Goal: Book appointment/travel/reservation

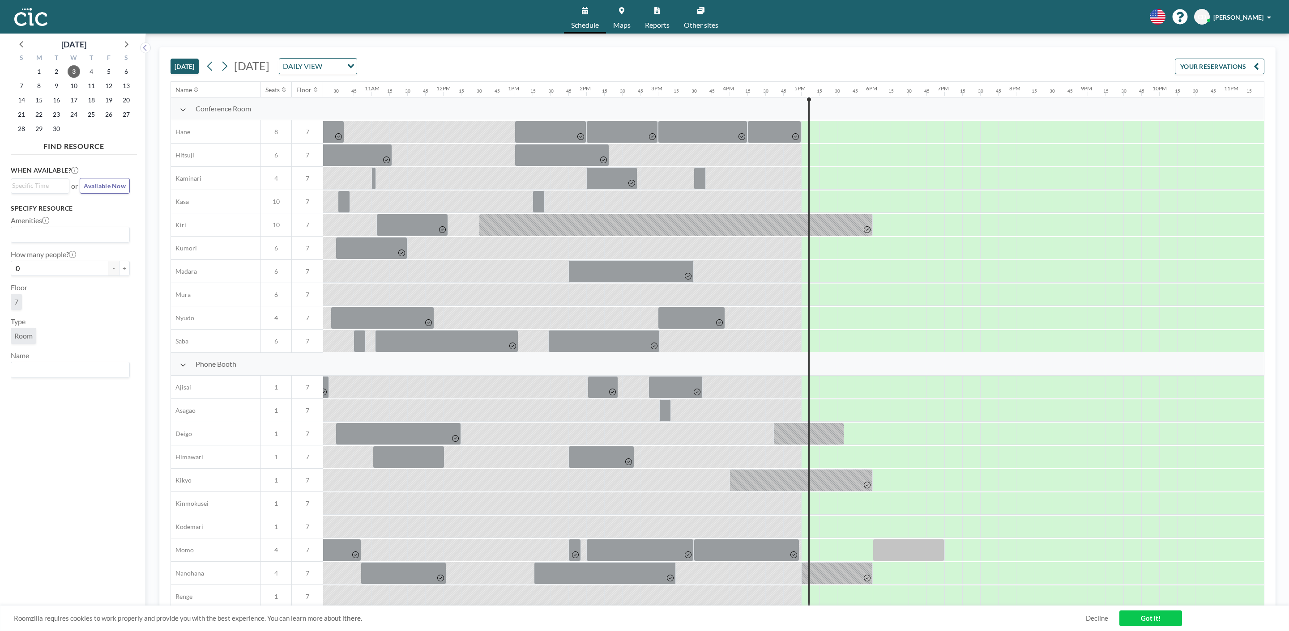
scroll to position [0, 784]
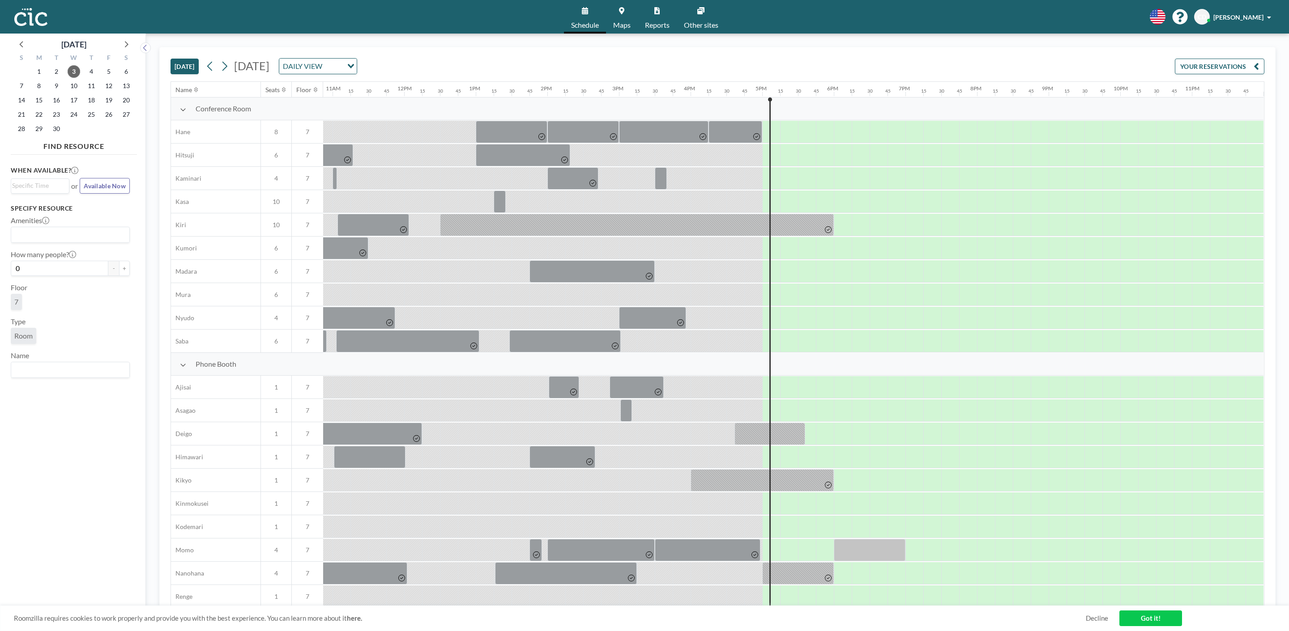
click at [618, 16] on link "Maps" at bounding box center [622, 17] width 32 height 34
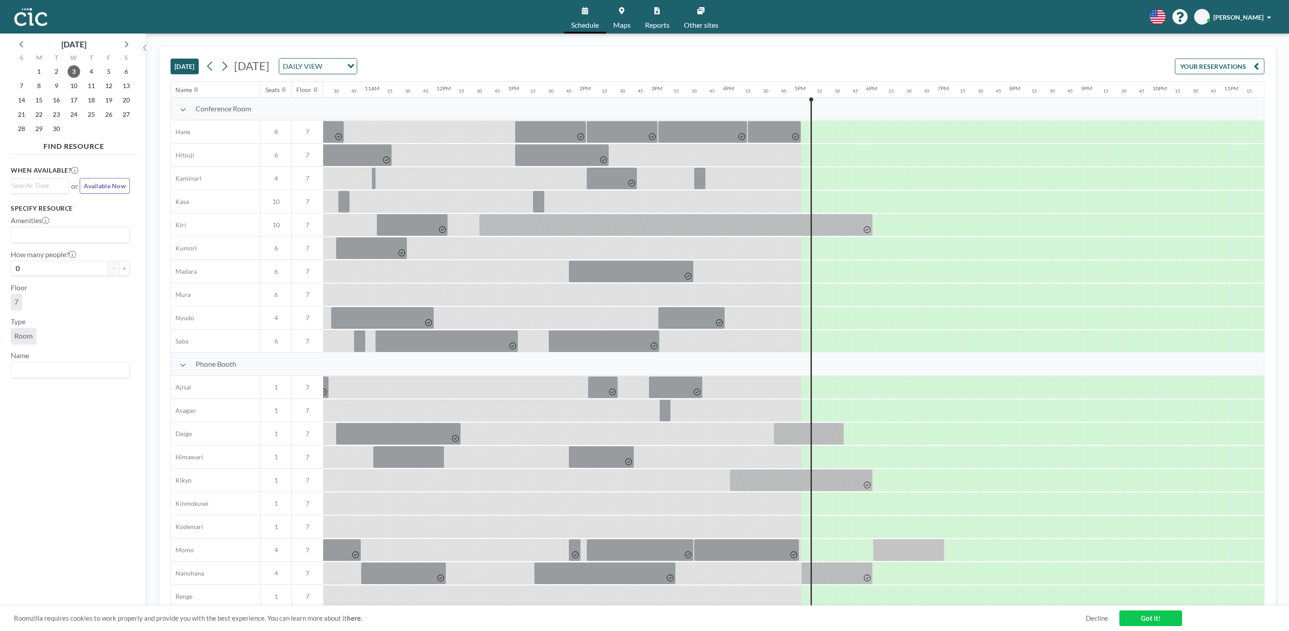
scroll to position [0, 784]
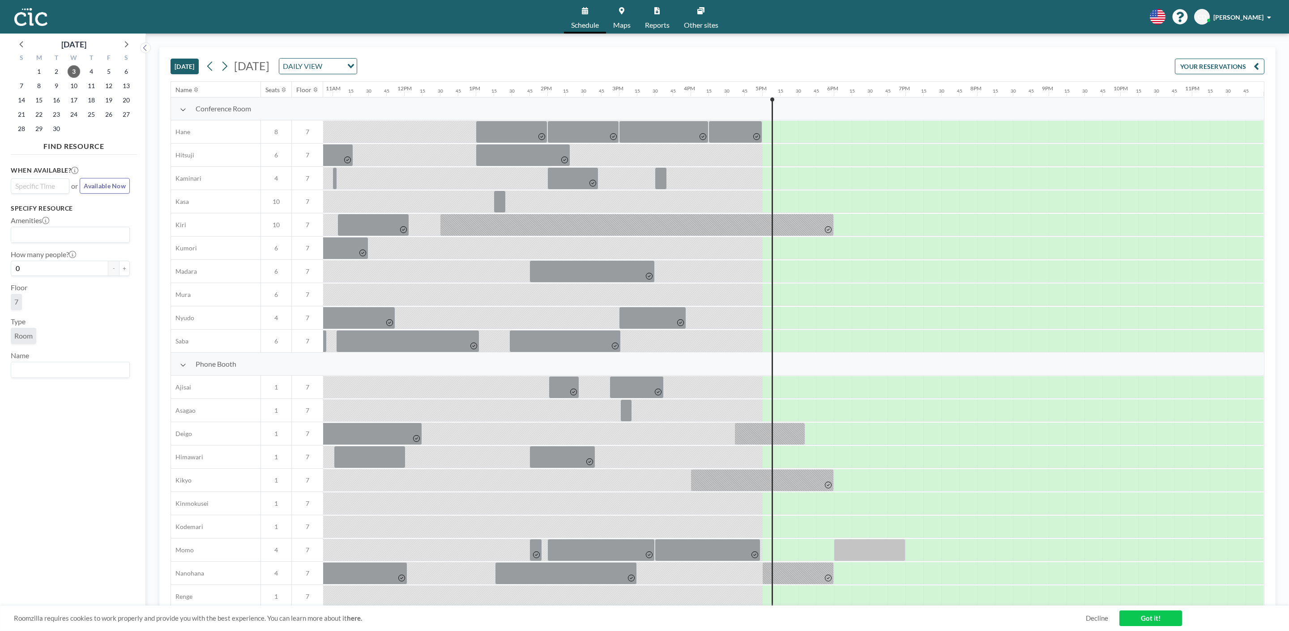
click at [43, 184] on input "Search for option" at bounding box center [38, 186] width 52 height 11
click at [34, 213] on li "5:30 pm" at bounding box center [40, 216] width 57 height 14
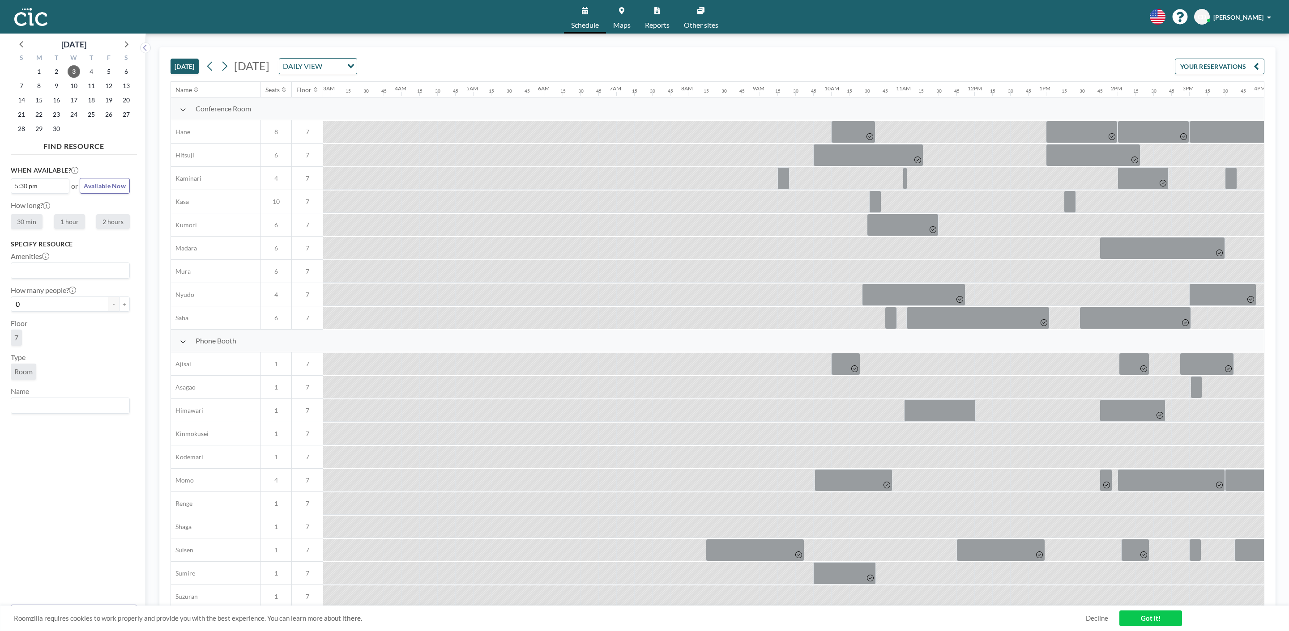
click at [29, 186] on div "5:30 pm" at bounding box center [38, 185] width 54 height 13
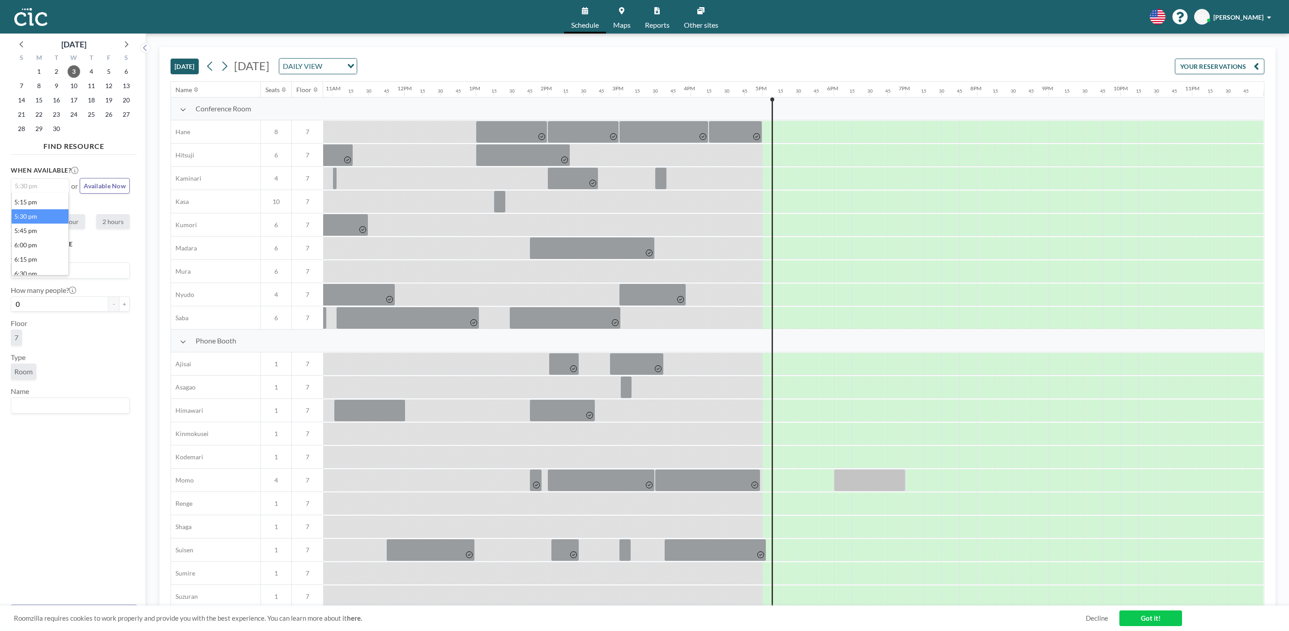
click at [17, 217] on li "5:30 pm" at bounding box center [40, 216] width 57 height 14
click at [70, 222] on label "1 hour" at bounding box center [69, 221] width 31 height 15
radio input "true"
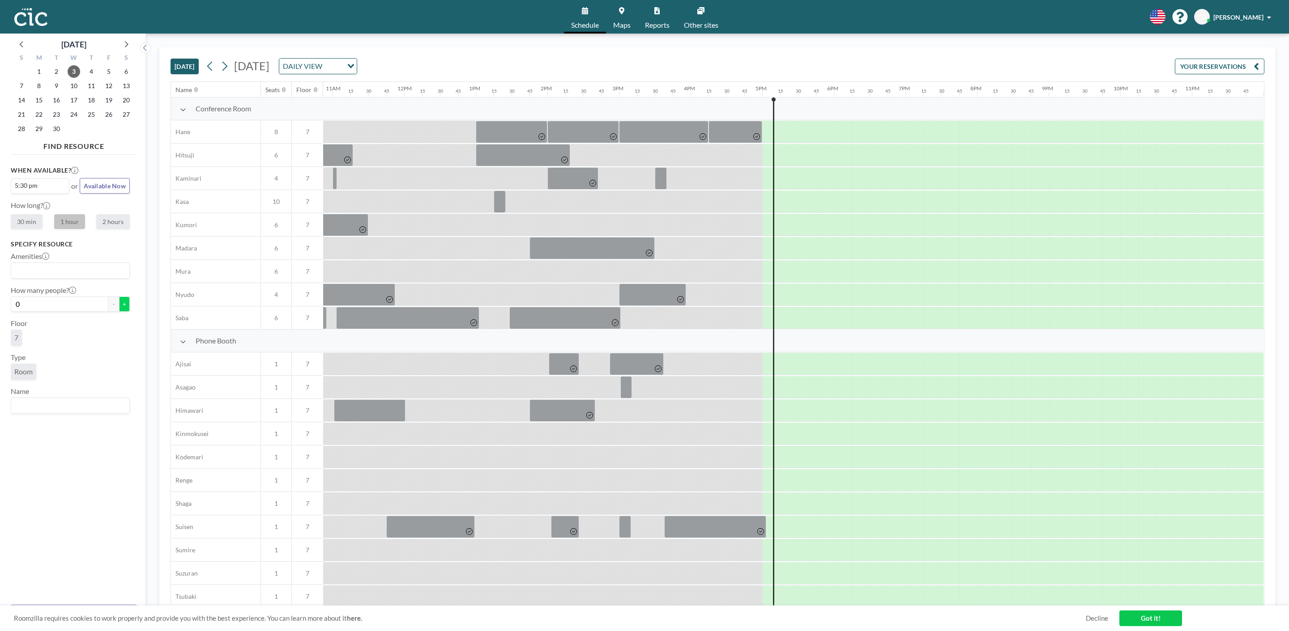
click at [119, 306] on button "+" at bounding box center [124, 304] width 11 height 15
type input "1"
click at [40, 412] on div "Loading..." at bounding box center [70, 405] width 118 height 15
click at [44, 435] on div "When available? 5:30 pm Loading... or Available Now How long? 30 min 1 hour 2 h…" at bounding box center [74, 377] width 126 height 439
click at [102, 415] on div "When available? 5:30 pm Loading... or Available Now How long? 30 min 1 hour 2 h…" at bounding box center [74, 377] width 126 height 439
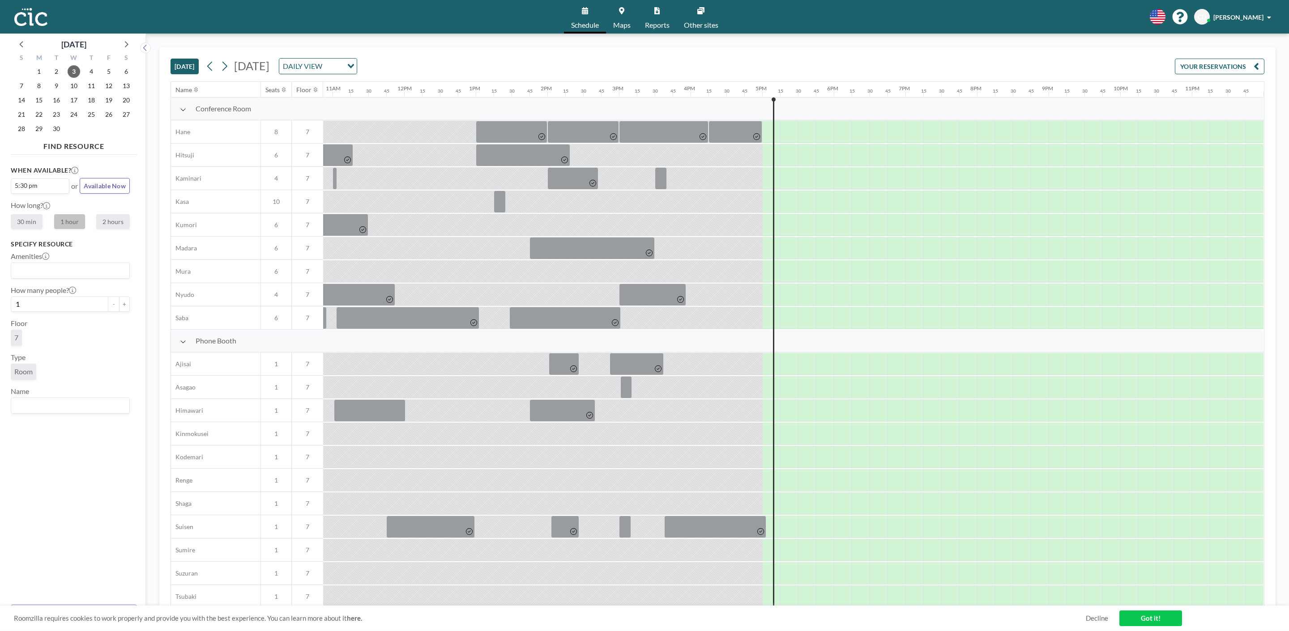
click at [99, 409] on input "Search for option" at bounding box center [68, 406] width 112 height 12
click at [65, 392] on li "Momo" at bounding box center [70, 390] width 117 height 13
type input "mom"
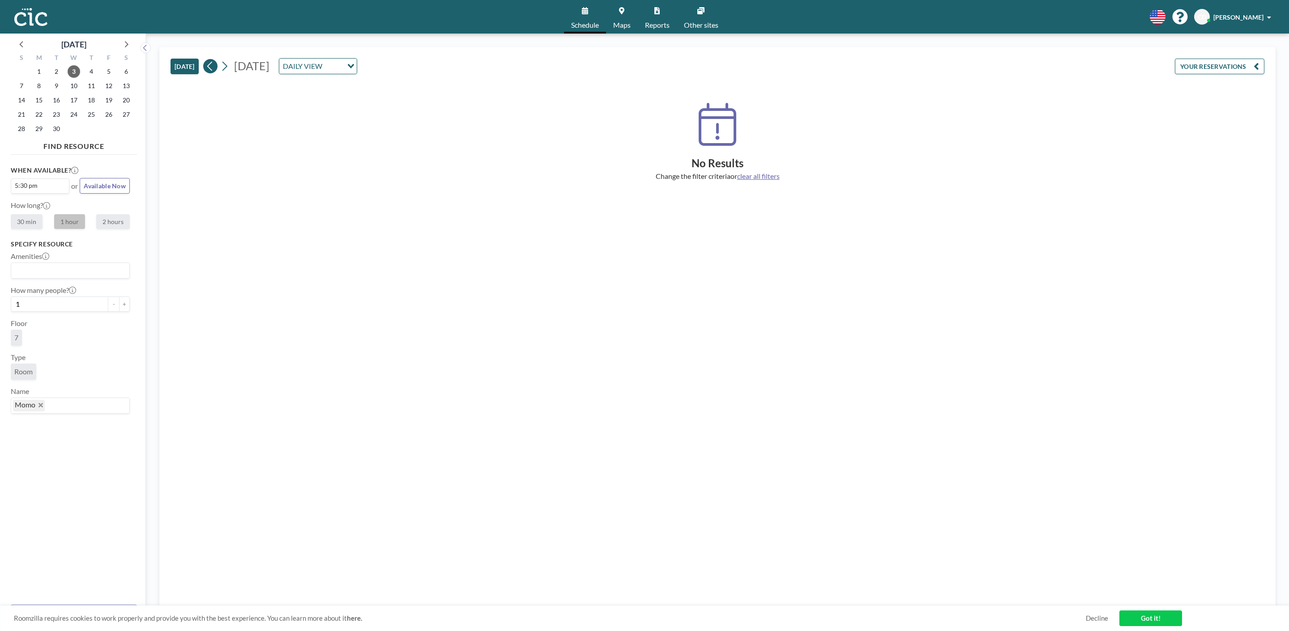
click at [207, 64] on button at bounding box center [210, 66] width 14 height 14
click at [222, 66] on icon at bounding box center [224, 66] width 9 height 13
click at [65, 334] on div "7" at bounding box center [70, 340] width 119 height 20
click at [38, 186] on div "5:30 pm" at bounding box center [38, 185] width 54 height 13
click at [25, 213] on li "5:30 pm" at bounding box center [40, 216] width 57 height 14
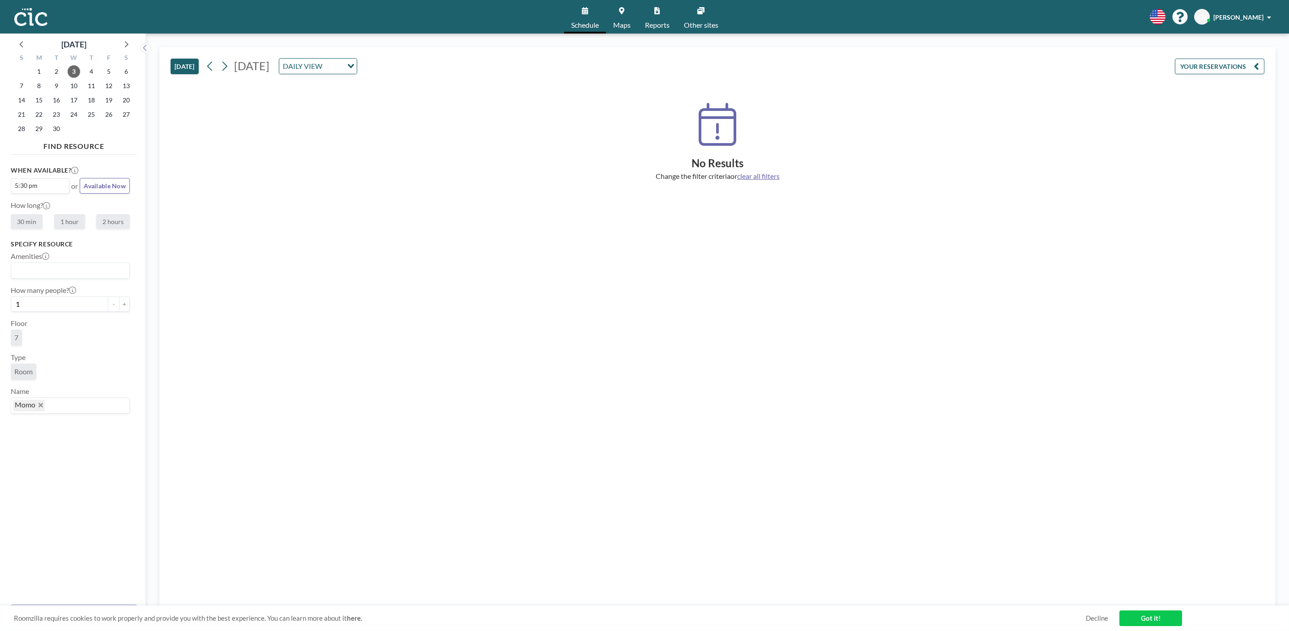
click at [39, 405] on icon "Deselect Momo" at bounding box center [40, 405] width 4 height 4
click at [39, 405] on input "Search for option" at bounding box center [68, 406] width 112 height 12
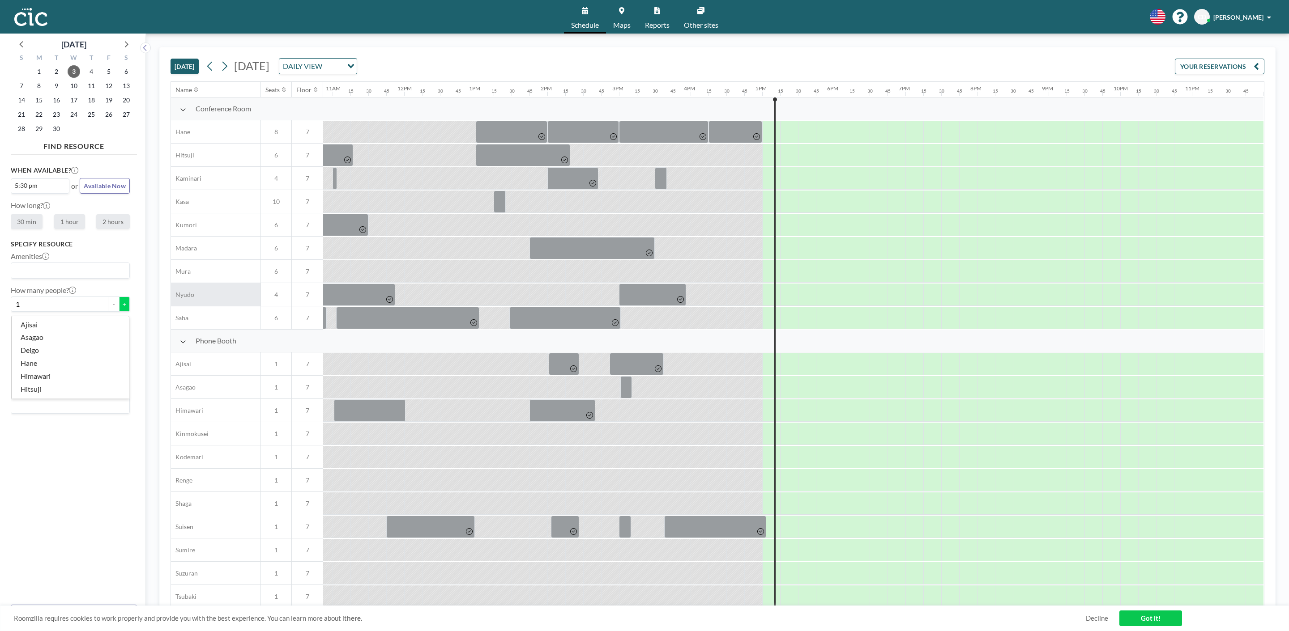
click at [121, 303] on button "+" at bounding box center [124, 304] width 11 height 15
type input "2"
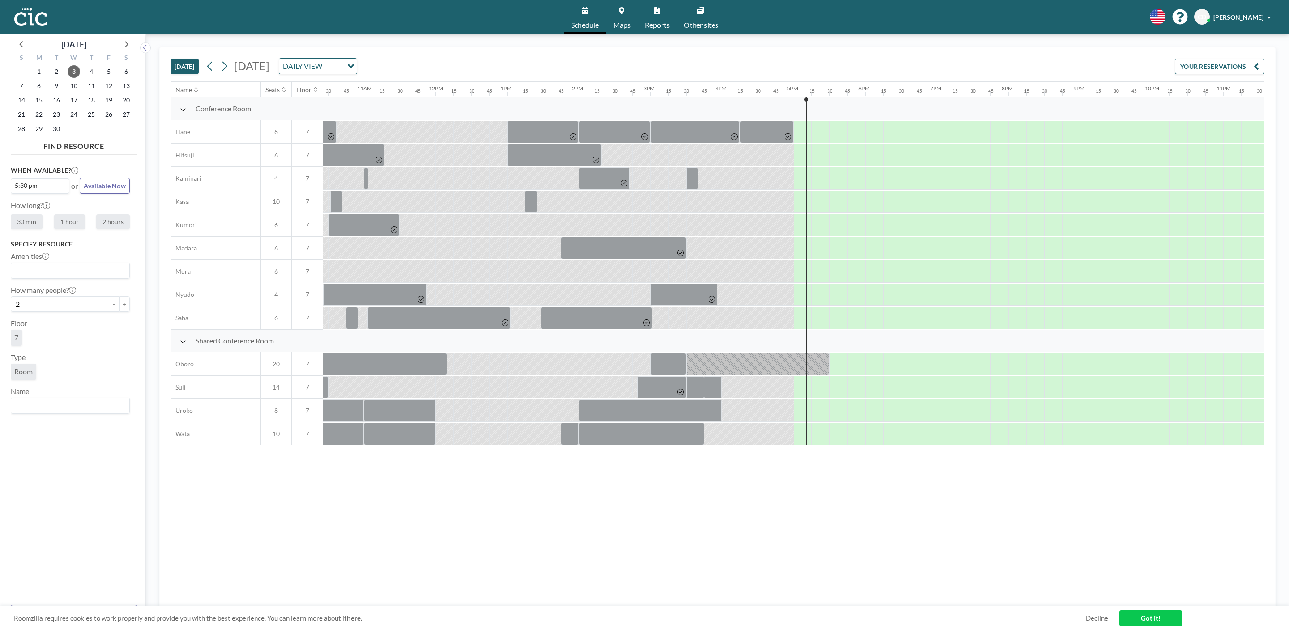
scroll to position [0, 779]
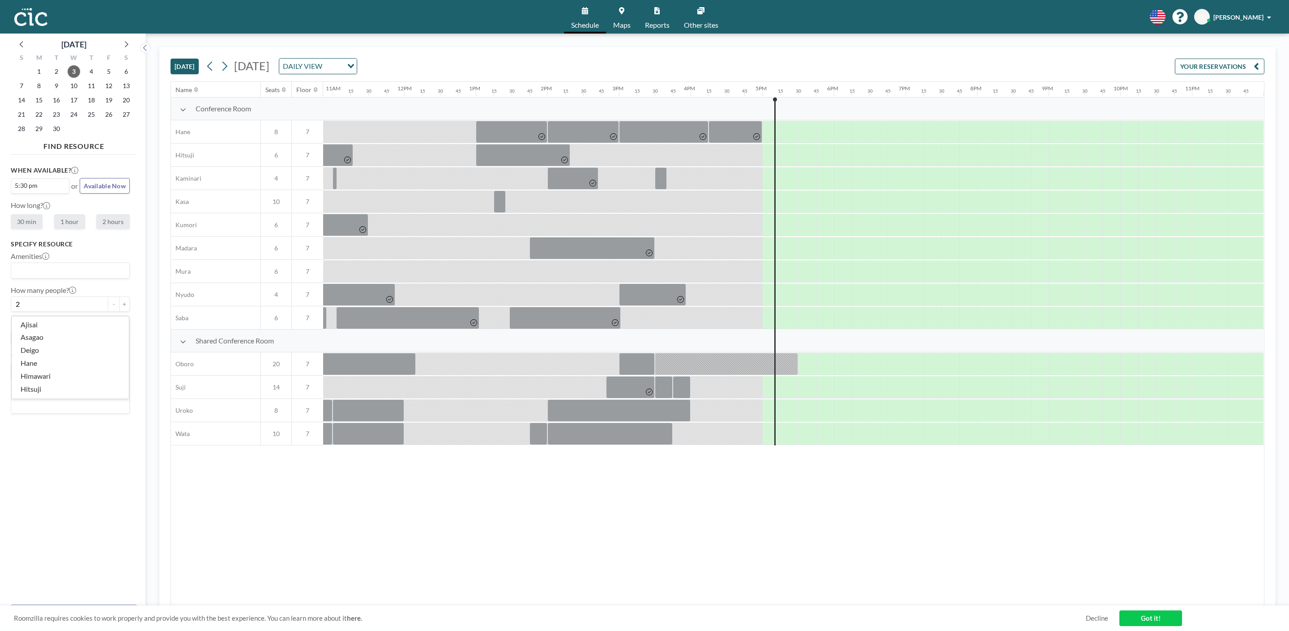
click at [47, 404] on input "Search for option" at bounding box center [68, 406] width 112 height 12
type input "mo"
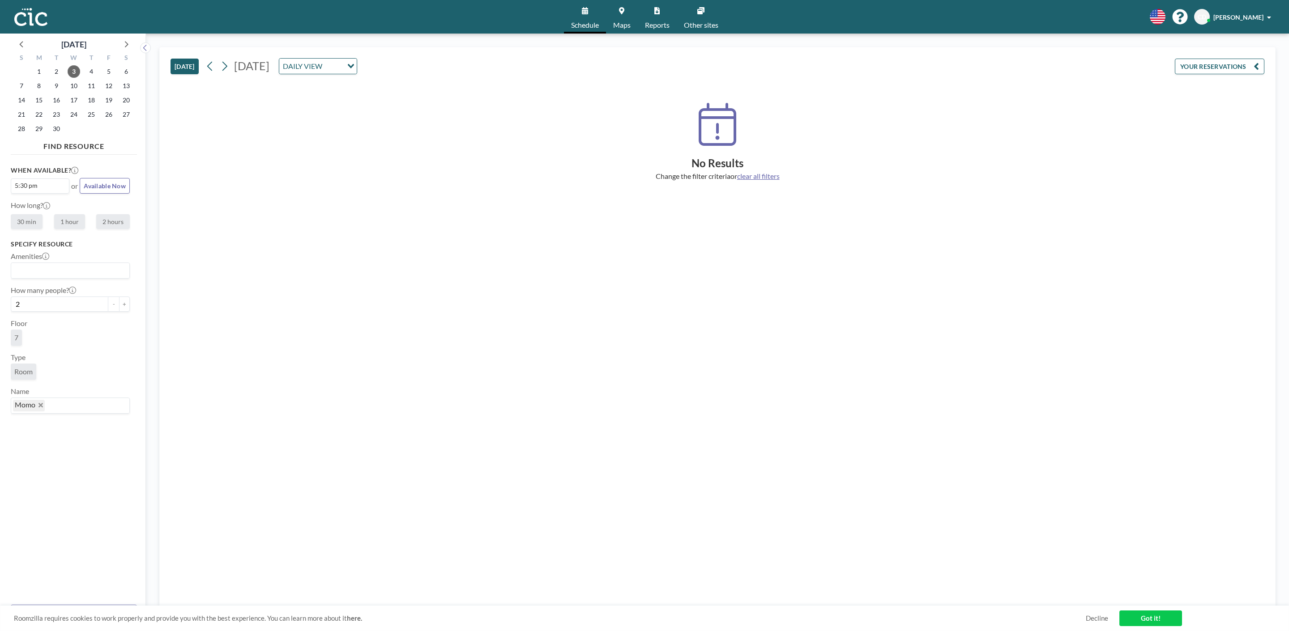
click at [42, 406] on icon "Deselect Momo" at bounding box center [40, 405] width 4 height 4
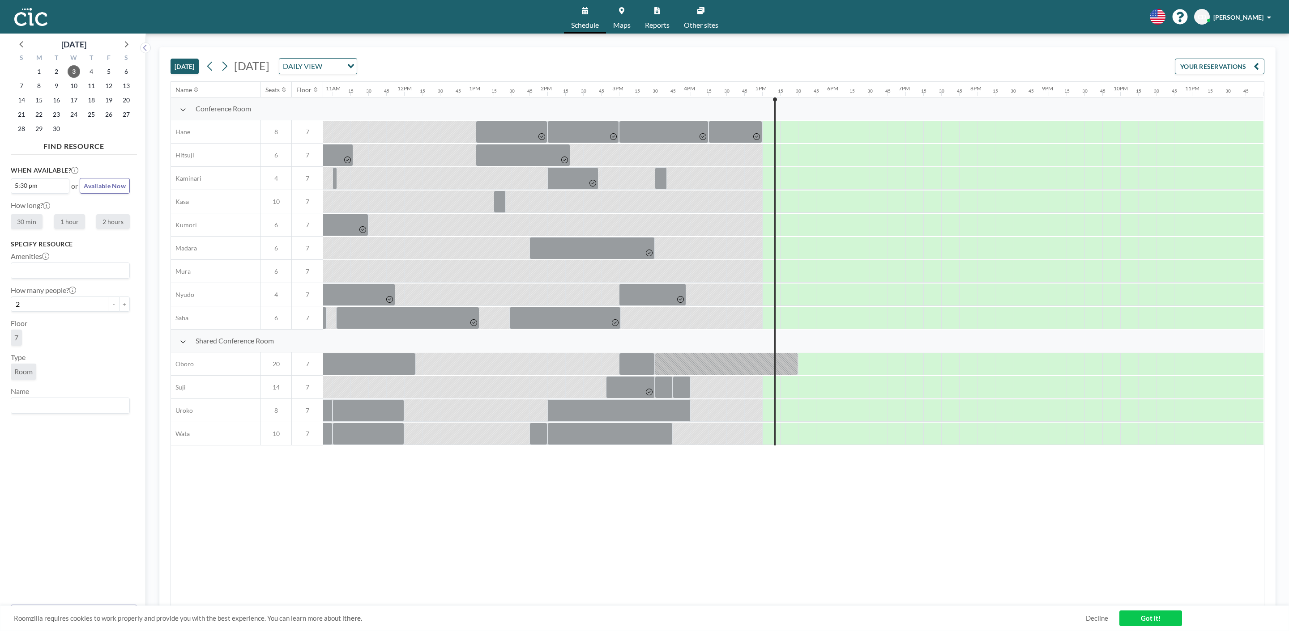
click at [27, 222] on label "30 min" at bounding box center [27, 221] width 32 height 15
radio input "true"
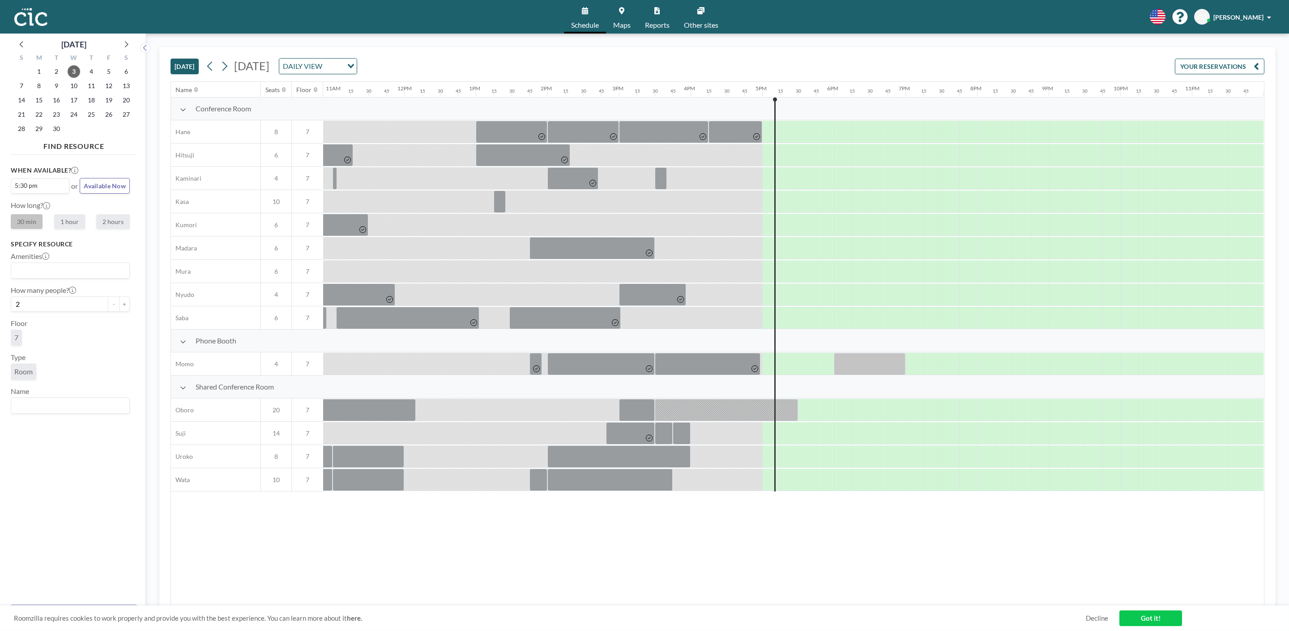
click at [54, 226] on label "1 hour" at bounding box center [69, 221] width 31 height 15
radio input "true"
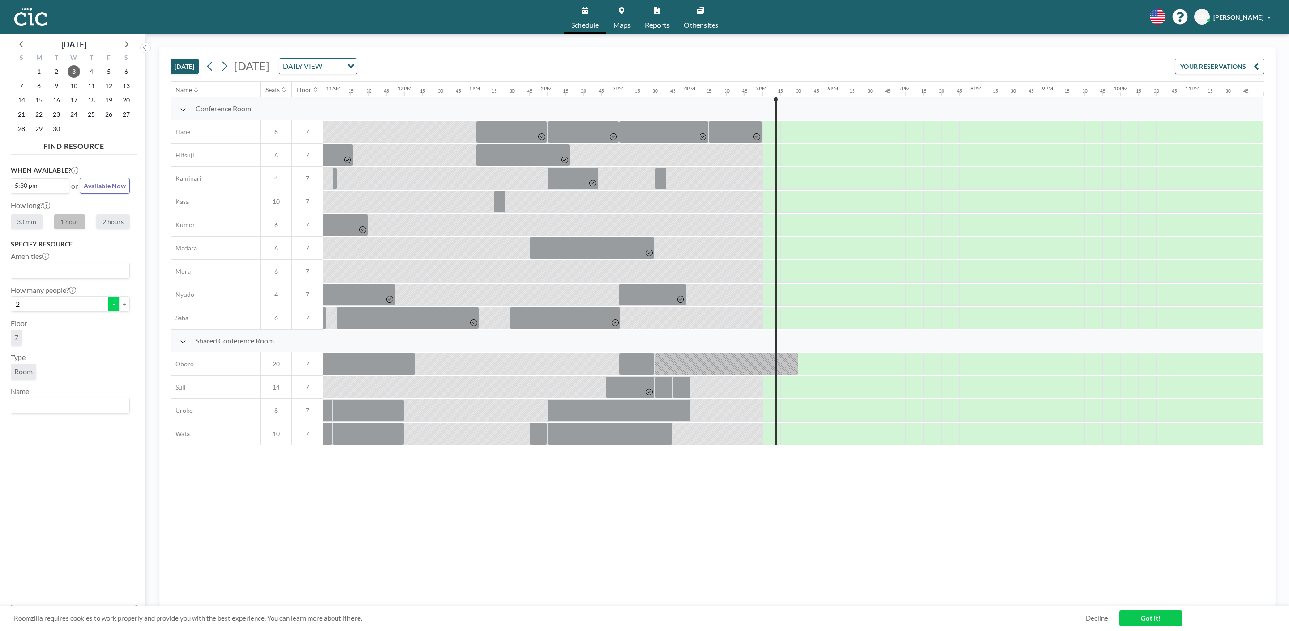
click at [111, 308] on button "-" at bounding box center [113, 304] width 11 height 15
type input "1"
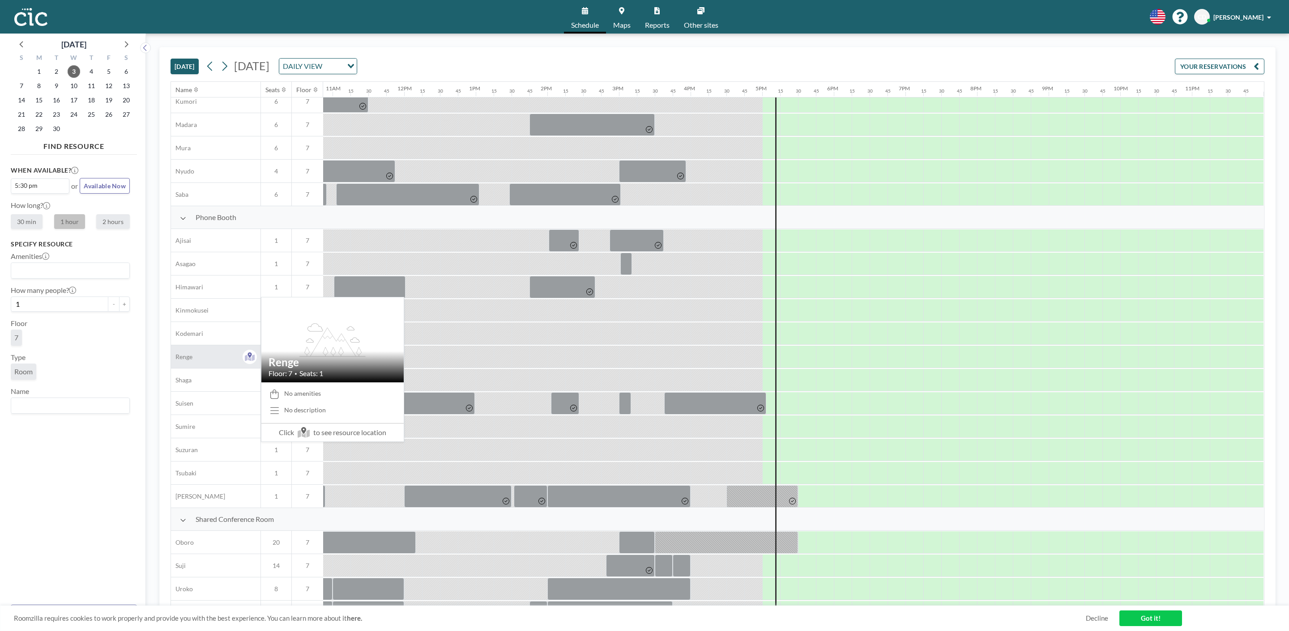
scroll to position [146, 784]
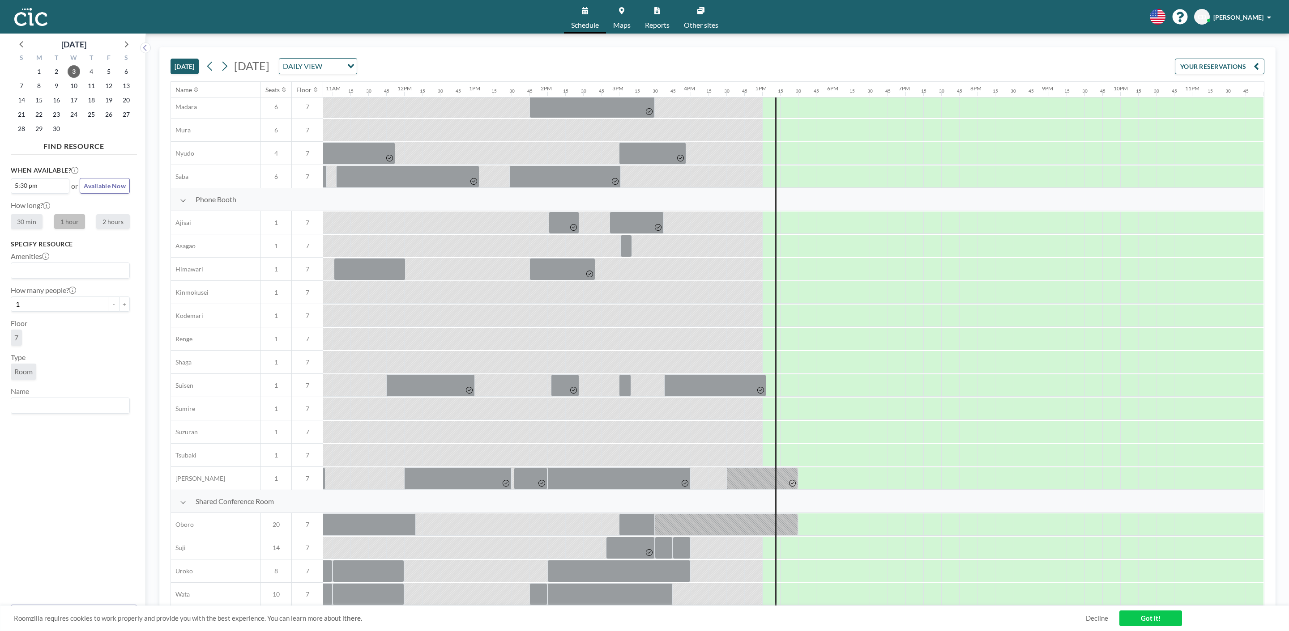
click at [183, 499] on icon at bounding box center [183, 502] width 6 height 7
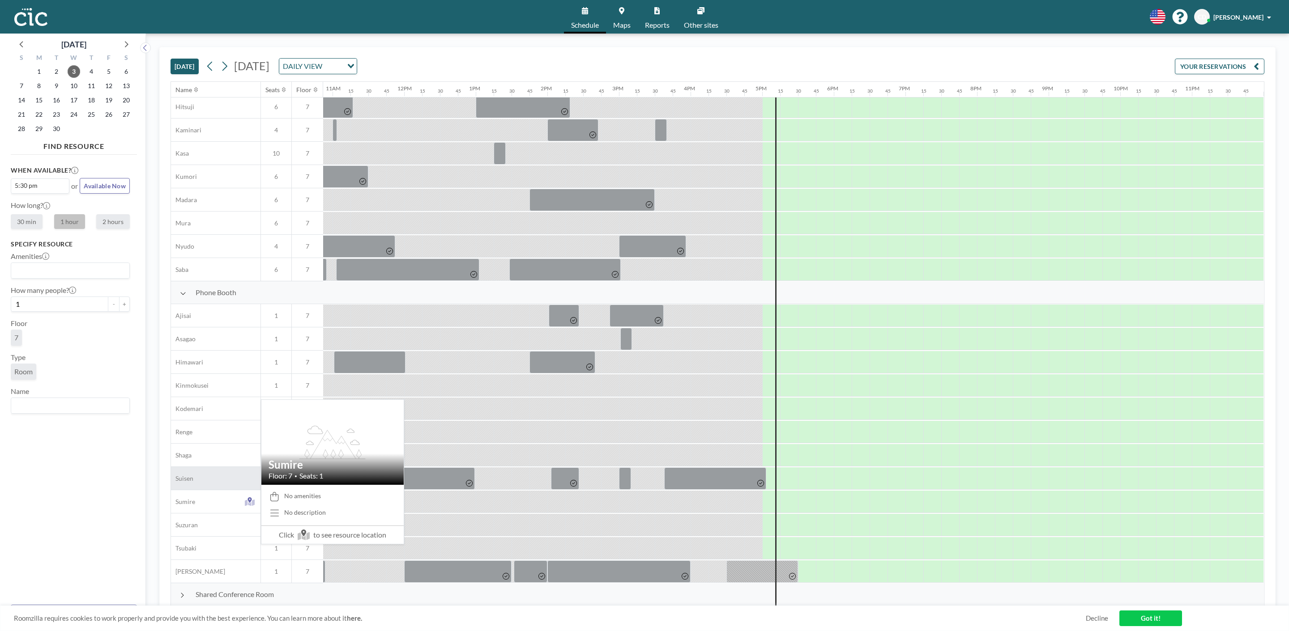
scroll to position [53, 784]
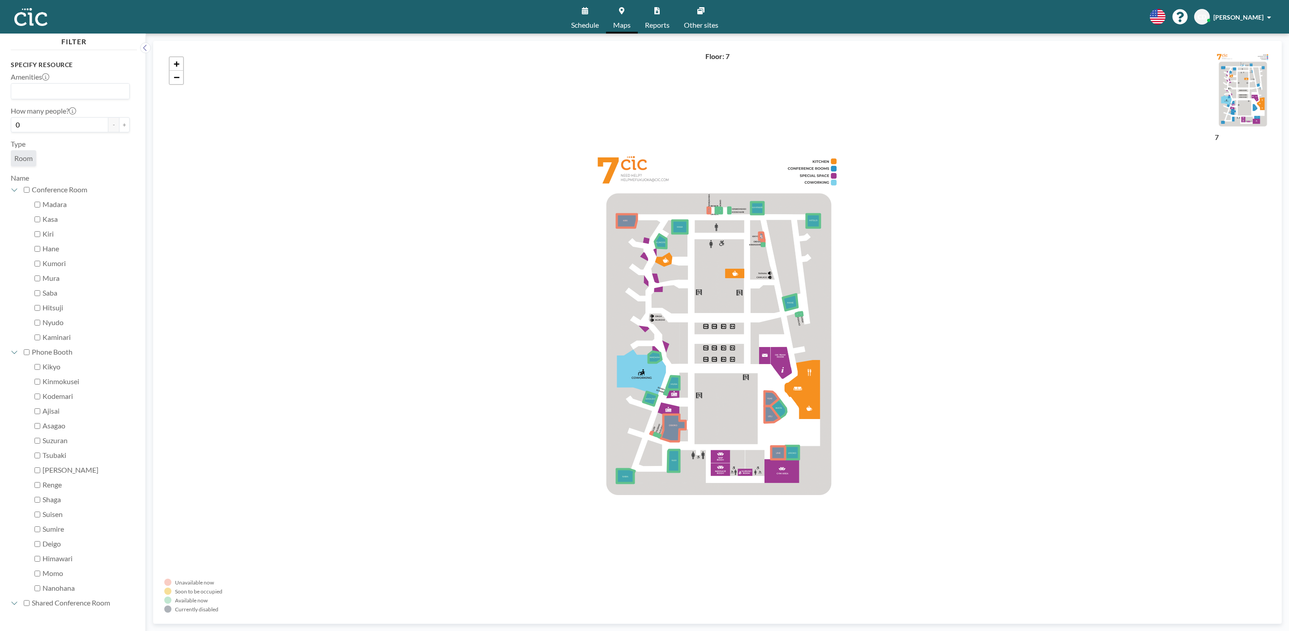
click at [719, 238] on div "+ −" at bounding box center [717, 332] width 1106 height 561
click at [718, 238] on div "+ −" at bounding box center [717, 332] width 1106 height 561
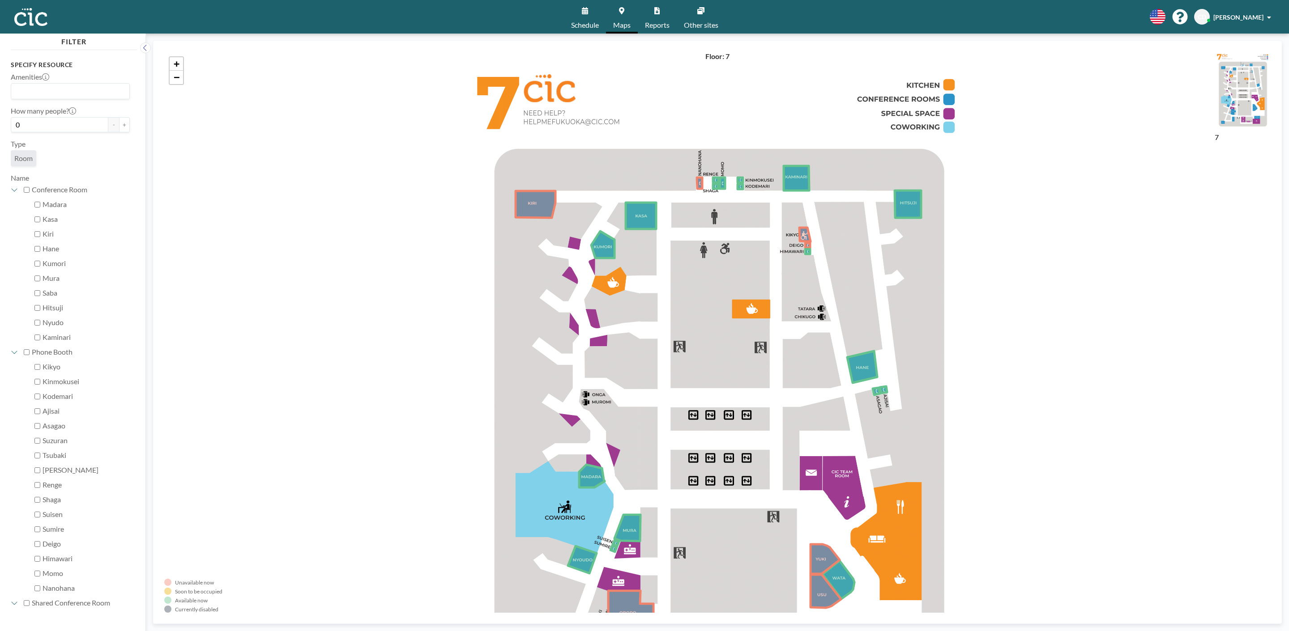
click at [736, 222] on div "+ −" at bounding box center [717, 332] width 1106 height 561
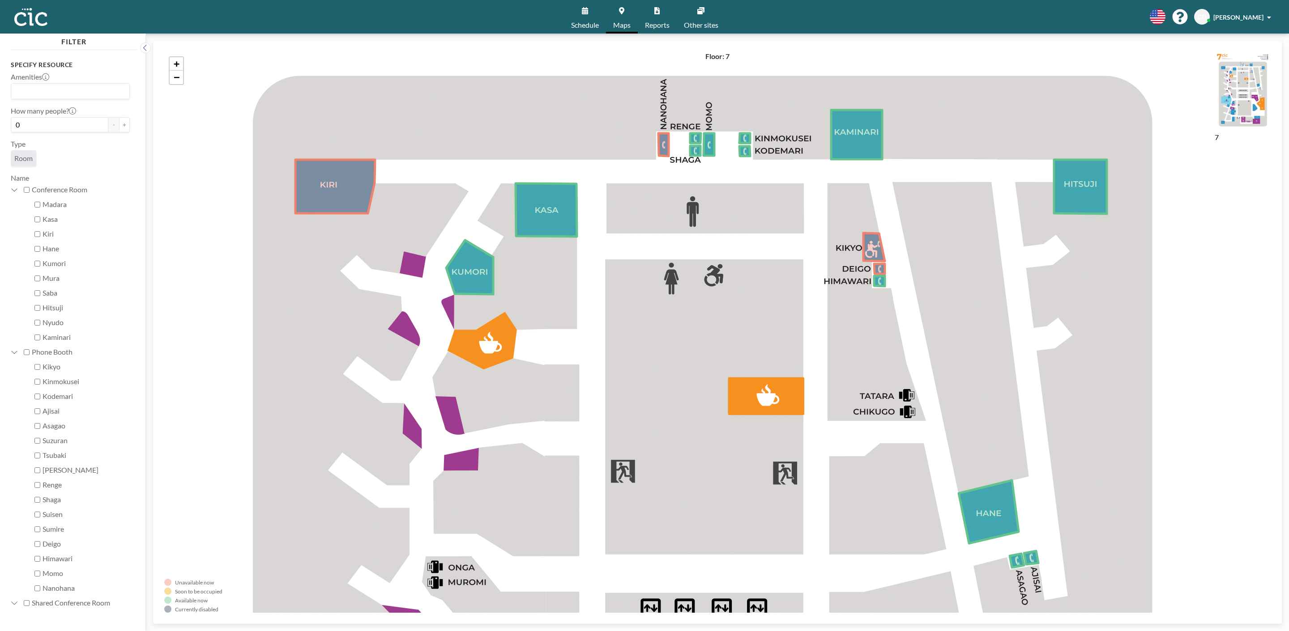
click at [738, 196] on div "+ −" at bounding box center [717, 332] width 1106 height 561
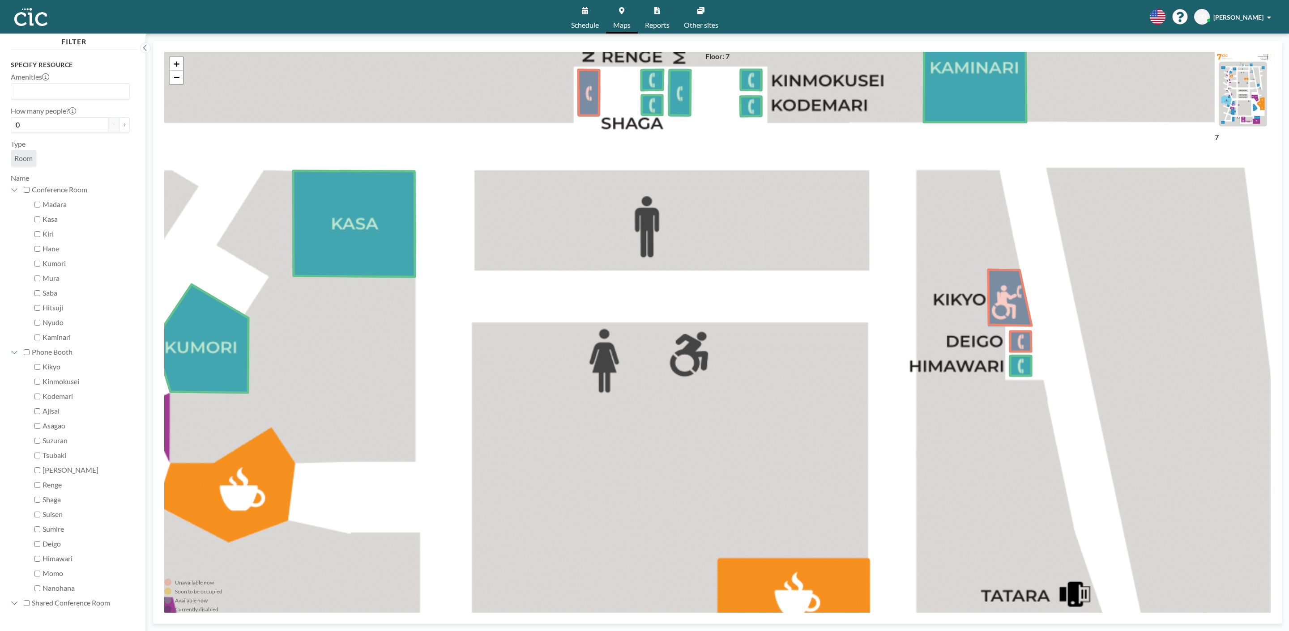
drag, startPoint x: 727, startPoint y: 175, endPoint x: 719, endPoint y: 239, distance: 65.0
click at [719, 239] on div "+ −" at bounding box center [717, 332] width 1106 height 561
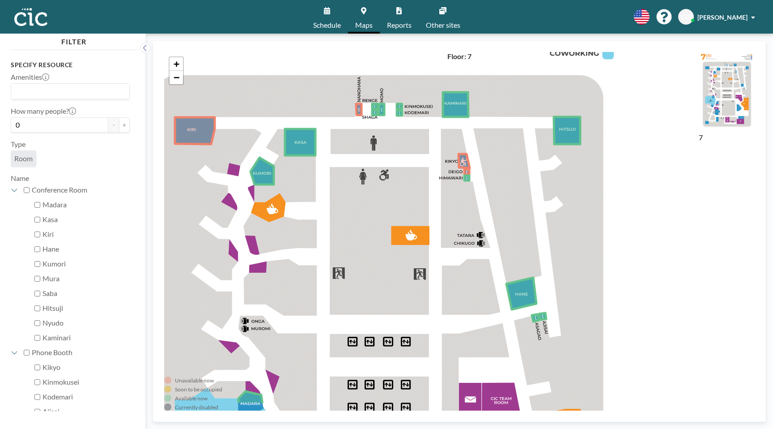
drag, startPoint x: 601, startPoint y: 253, endPoint x: 505, endPoint y: 209, distance: 105.6
click at [505, 209] on div "+ −" at bounding box center [459, 231] width 591 height 358
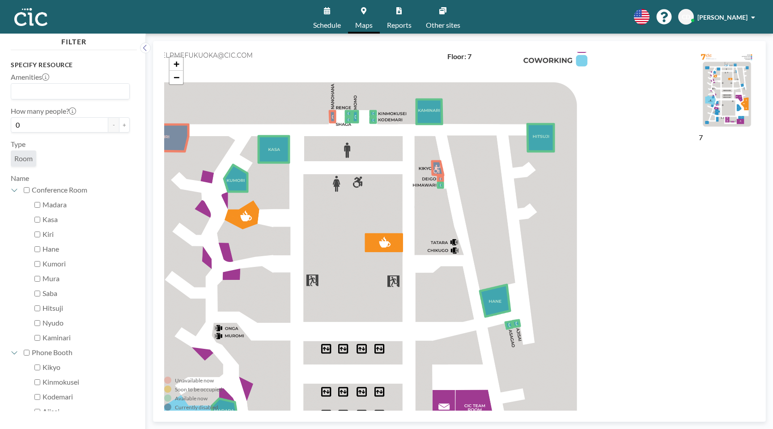
drag, startPoint x: 474, startPoint y: 275, endPoint x: 440, endPoint y: 287, distance: 36.2
click at [440, 287] on div "+ −" at bounding box center [459, 231] width 591 height 358
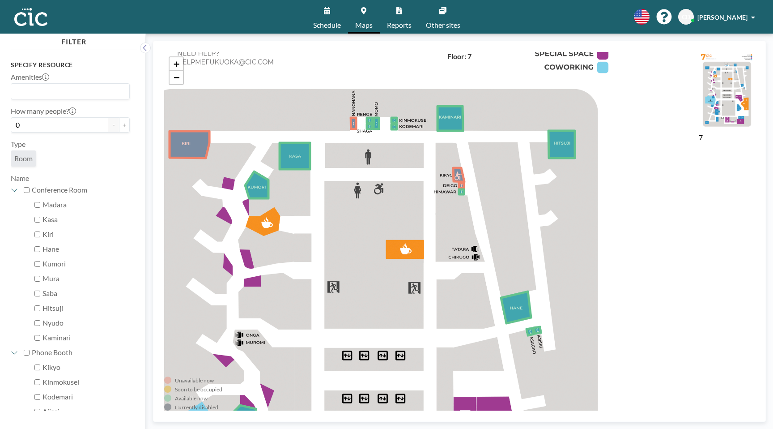
drag, startPoint x: 471, startPoint y: 299, endPoint x: 460, endPoint y: 306, distance: 12.3
click at [460, 306] on div "+ −" at bounding box center [459, 231] width 591 height 358
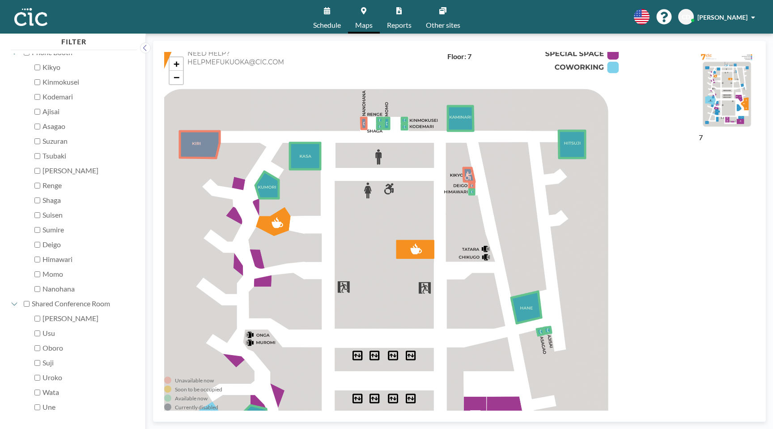
scroll to position [310, 0]
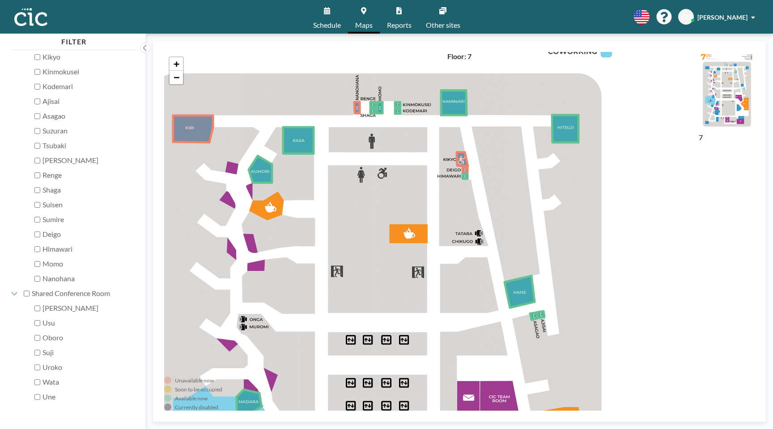
drag, startPoint x: 494, startPoint y: 283, endPoint x: 488, endPoint y: 268, distance: 17.0
click at [488, 268] on div "+ −" at bounding box center [459, 231] width 591 height 358
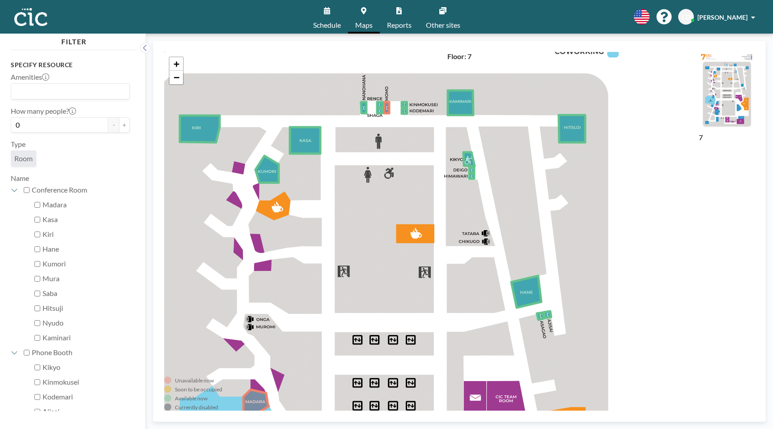
scroll to position [310, 0]
